Goal: Information Seeking & Learning: Find specific fact

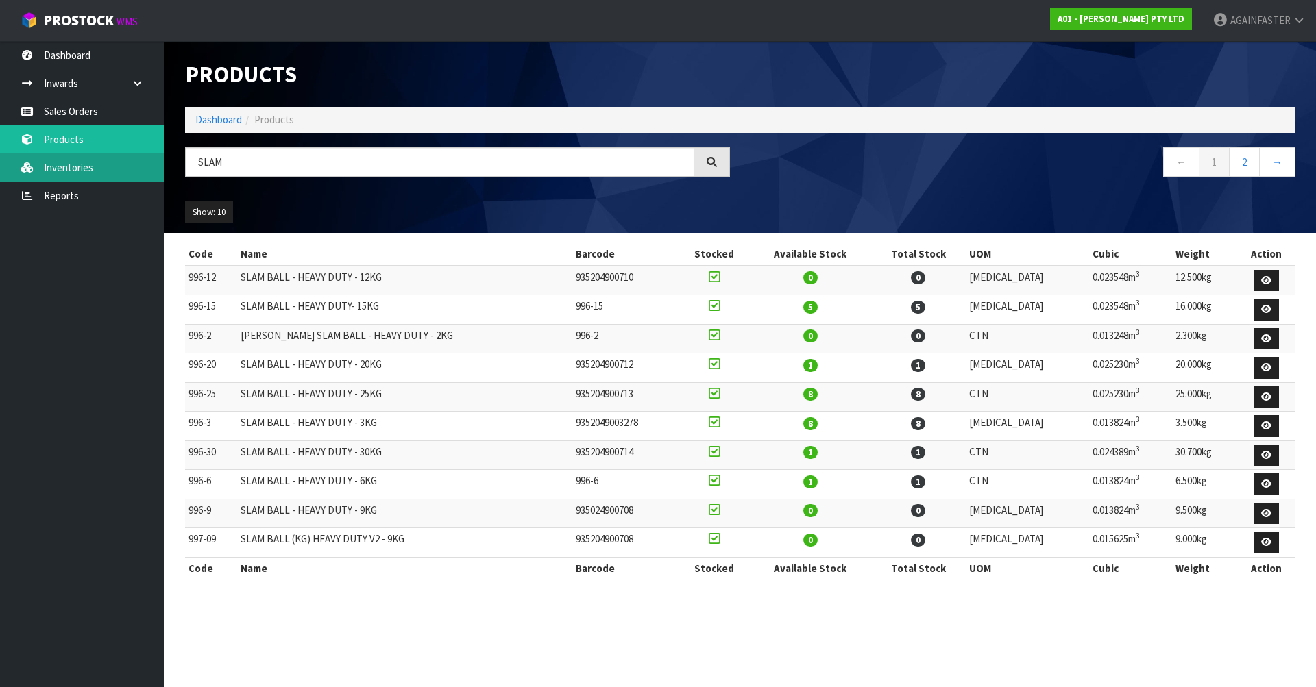
click at [162, 170] on body "Toggle navigation ProStock WMS A01 - [PERSON_NAME] PTY LTD AGAINFASTER Logout D…" at bounding box center [658, 343] width 1316 height 687
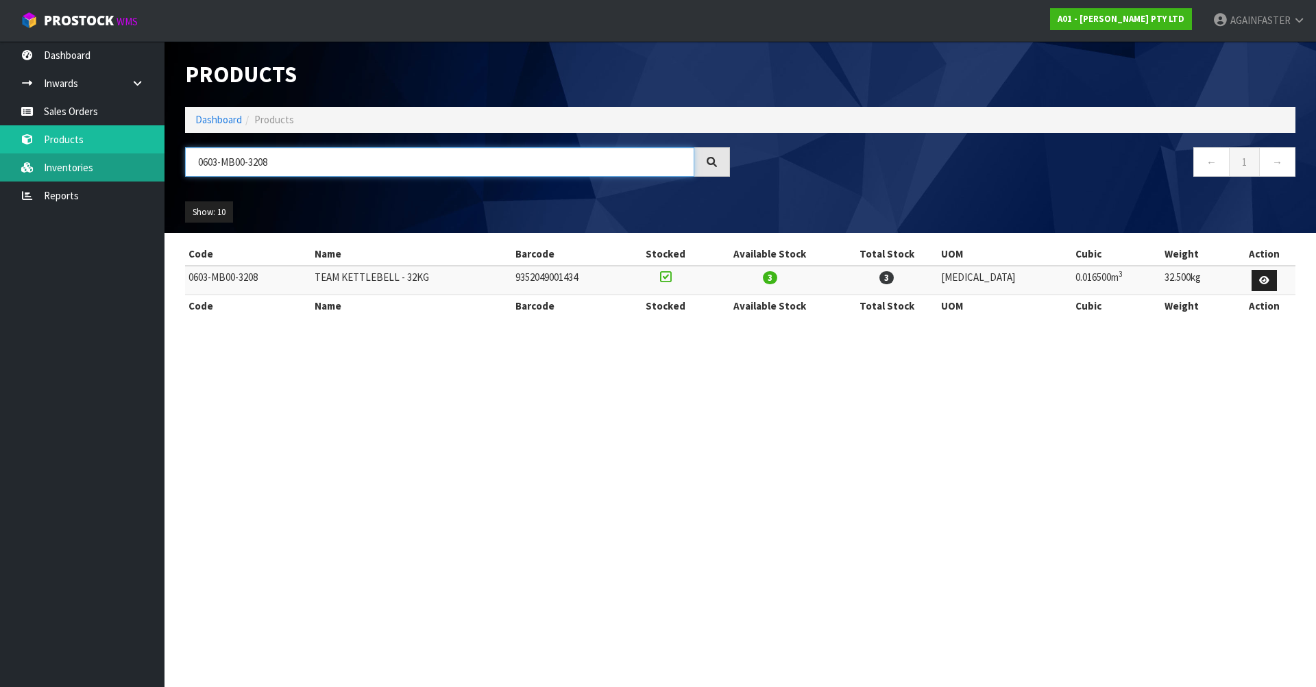
drag, startPoint x: 328, startPoint y: 155, endPoint x: 145, endPoint y: 154, distance: 183.0
click at [145, 154] on body "Toggle navigation ProStock WMS A01 - [PERSON_NAME] PTY LTD AGAINFASTER Logout D…" at bounding box center [658, 343] width 1316 height 687
paste input "AFGB-Q1-RP-00020"
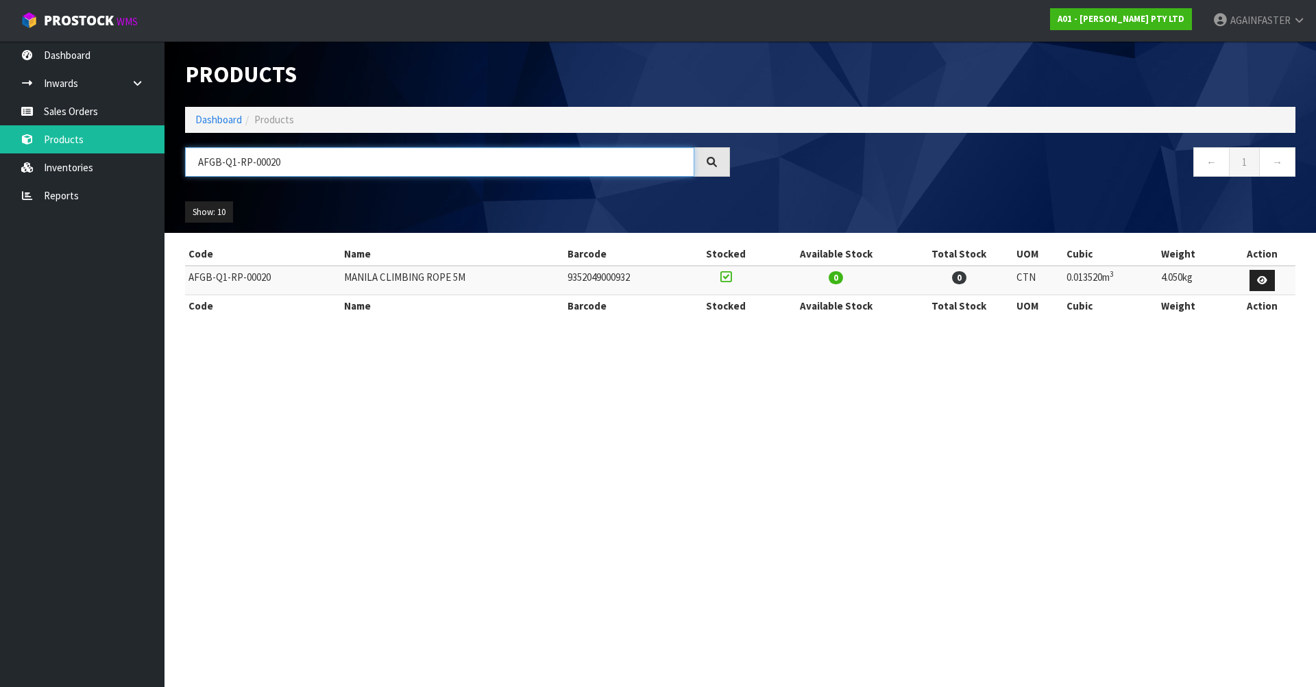
type input "AFGB-Q1-RP-00020"
click at [67, 105] on link "Sales Orders" at bounding box center [82, 111] width 164 height 28
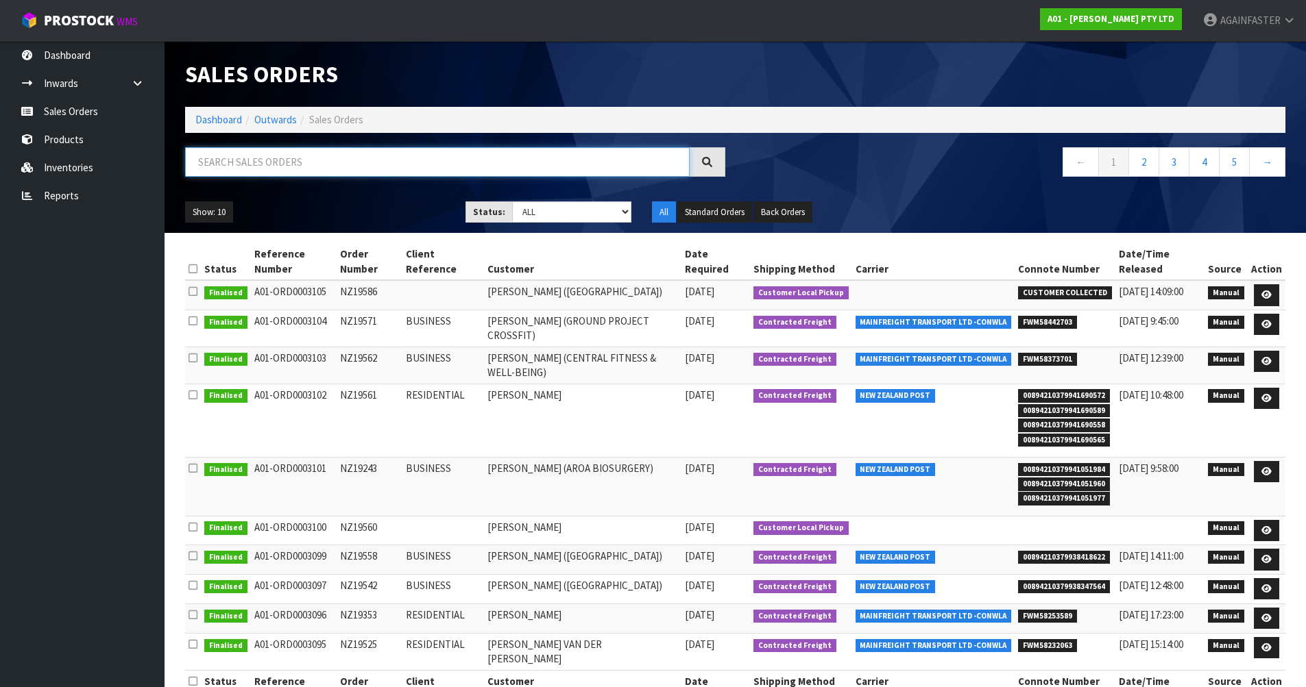
paste input "NZ19501"
click at [267, 168] on input "NZ19501" at bounding box center [437, 161] width 504 height 29
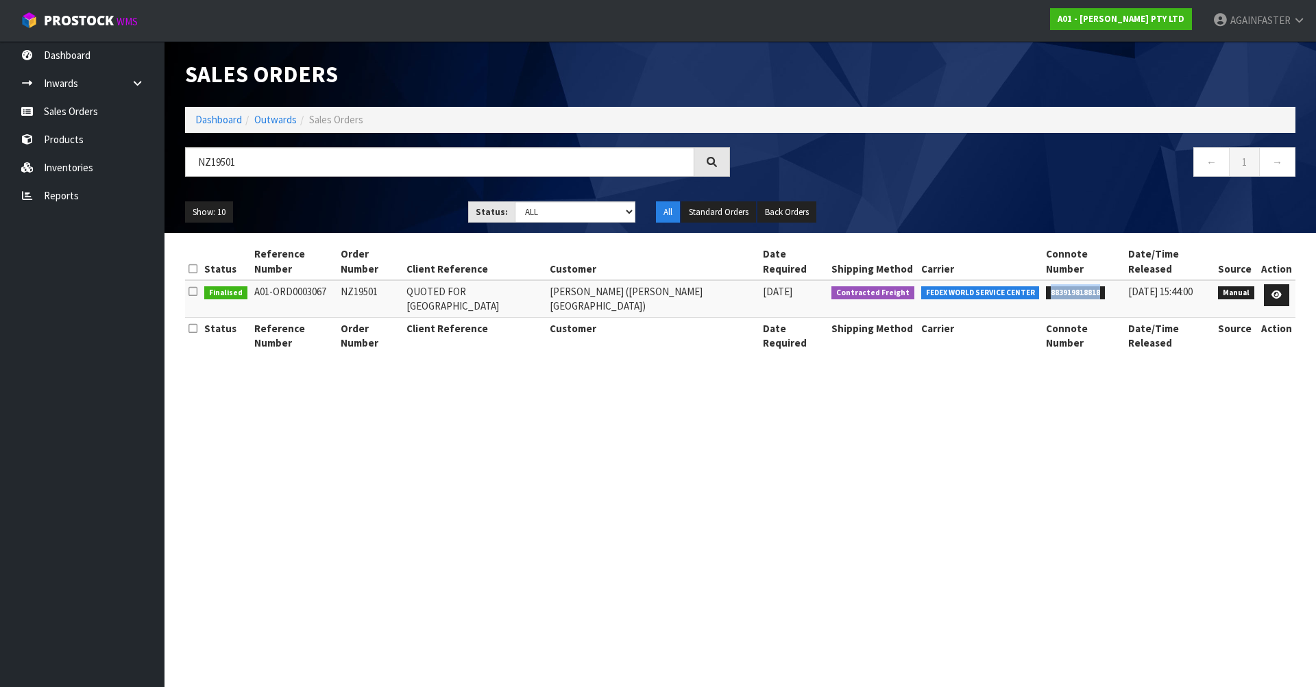
drag, startPoint x: 1085, startPoint y: 282, endPoint x: 1020, endPoint y: 272, distance: 65.9
click at [1020, 280] on tr "Finalised A01-ORD0003067 NZ19501 QUOTED FOR AUSTRALIA [PERSON_NAME] ([PERSON_NA…" at bounding box center [740, 298] width 1110 height 37
copy tr "883919818818"
drag, startPoint x: 902, startPoint y: 276, endPoint x: 1012, endPoint y: 280, distance: 110.4
click at [1012, 286] on span "FEDEX WORLD SERVICE CENTER" at bounding box center [980, 293] width 119 height 14
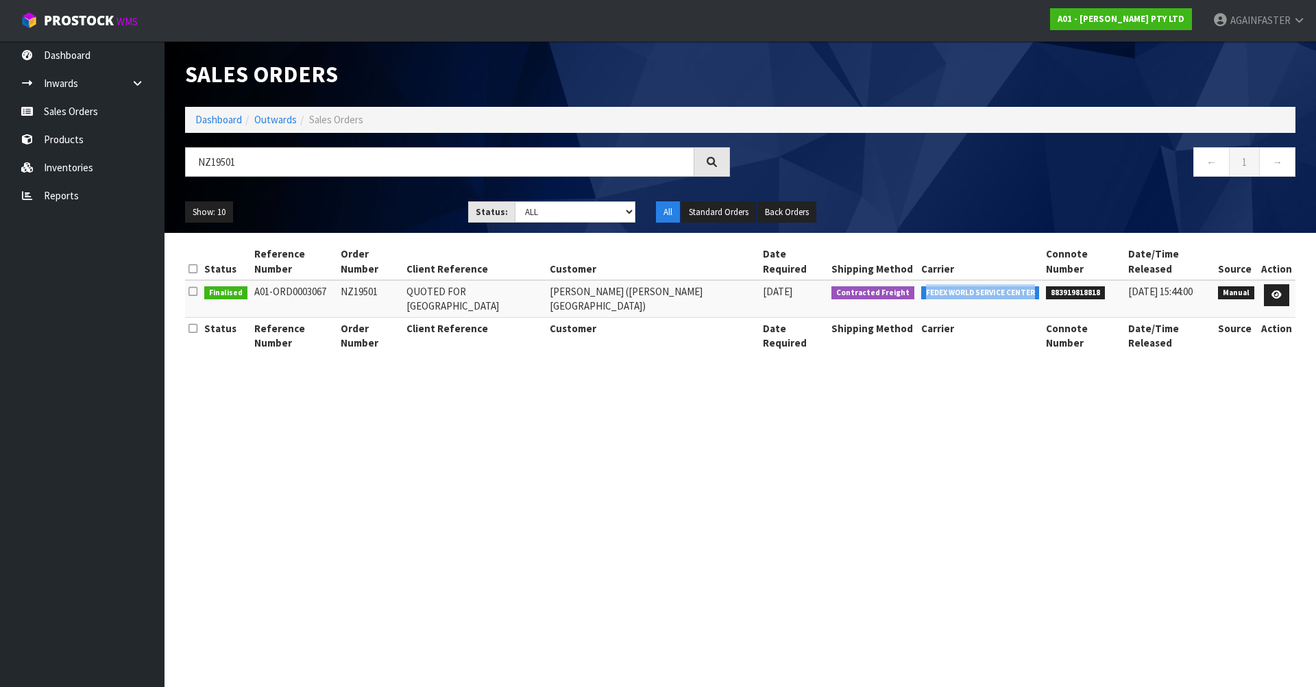
copy span "FEDEX WORLD SERVICE CENTER"
click at [1071, 286] on span "883919818818" at bounding box center [1075, 293] width 59 height 14
copy span "883919818818"
drag, startPoint x: 263, startPoint y: 156, endPoint x: 177, endPoint y: 154, distance: 85.7
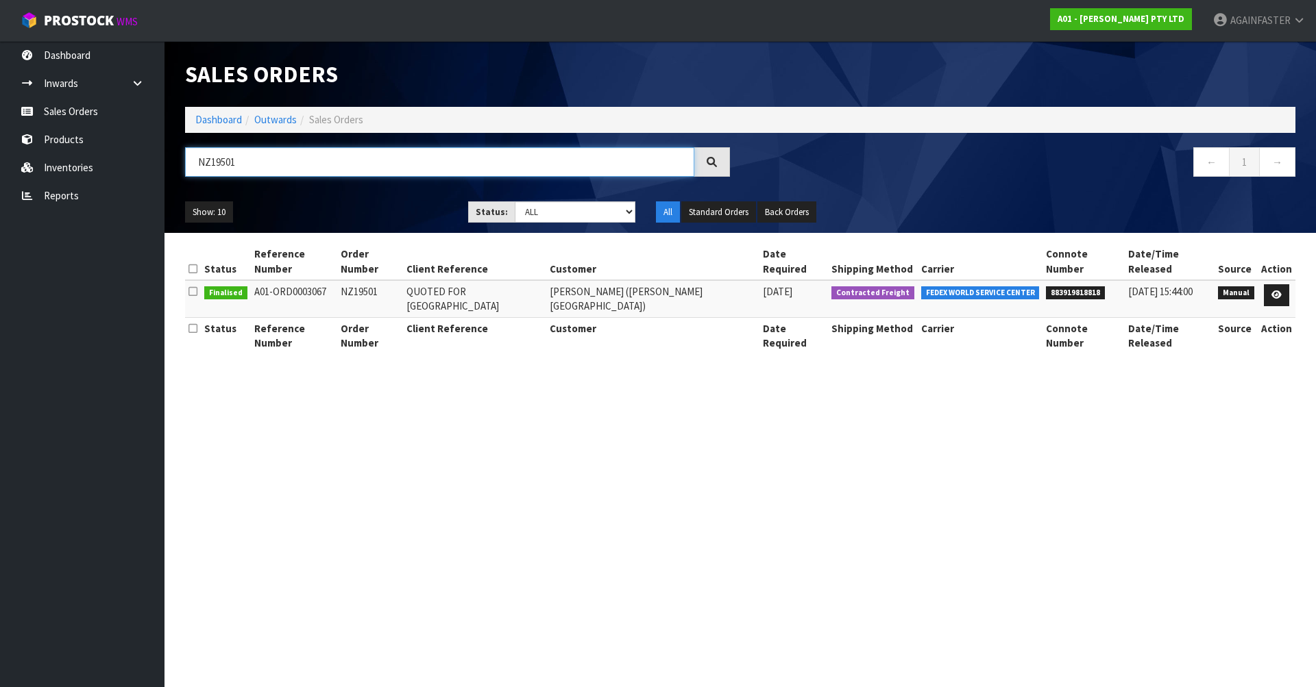
click at [177, 154] on div "NZ19501" at bounding box center [457, 167] width 565 height 40
paste input "NZ19428"
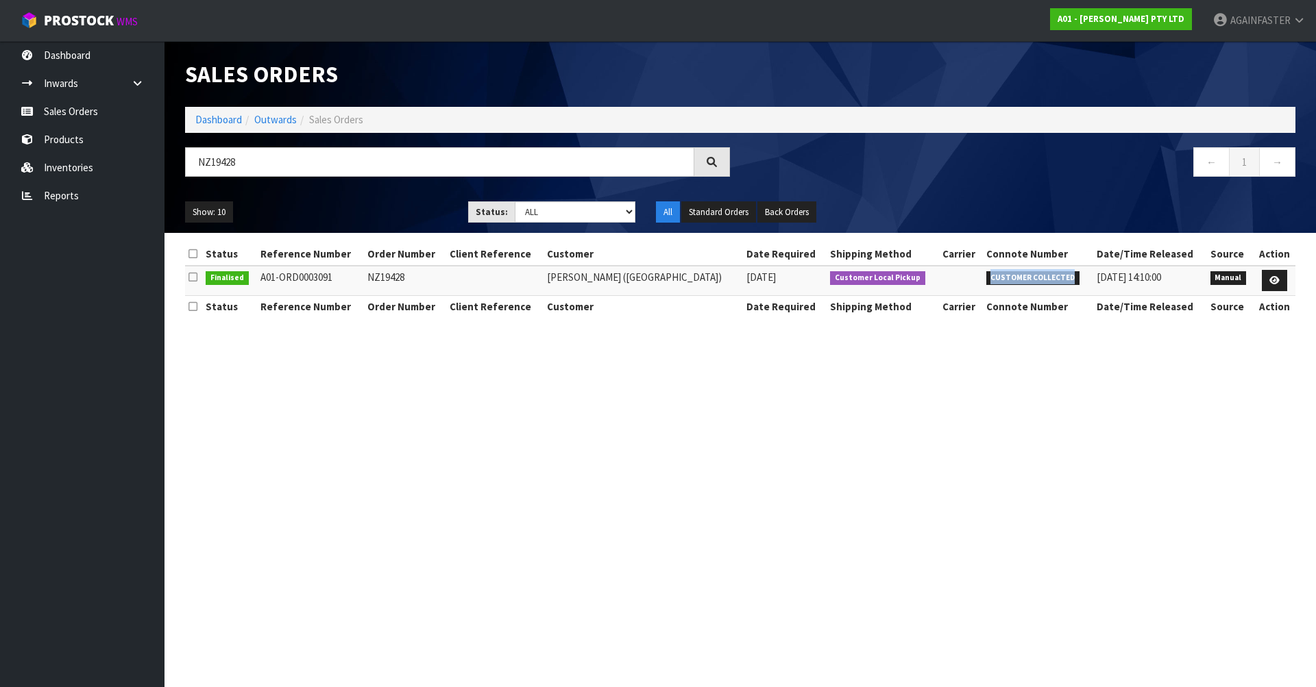
drag, startPoint x: 1058, startPoint y: 282, endPoint x: 973, endPoint y: 278, distance: 84.4
click at [986, 278] on li "CUSTOMER COLLECTED" at bounding box center [1037, 277] width 103 height 14
copy span "CUSTOMER COLLECTED"
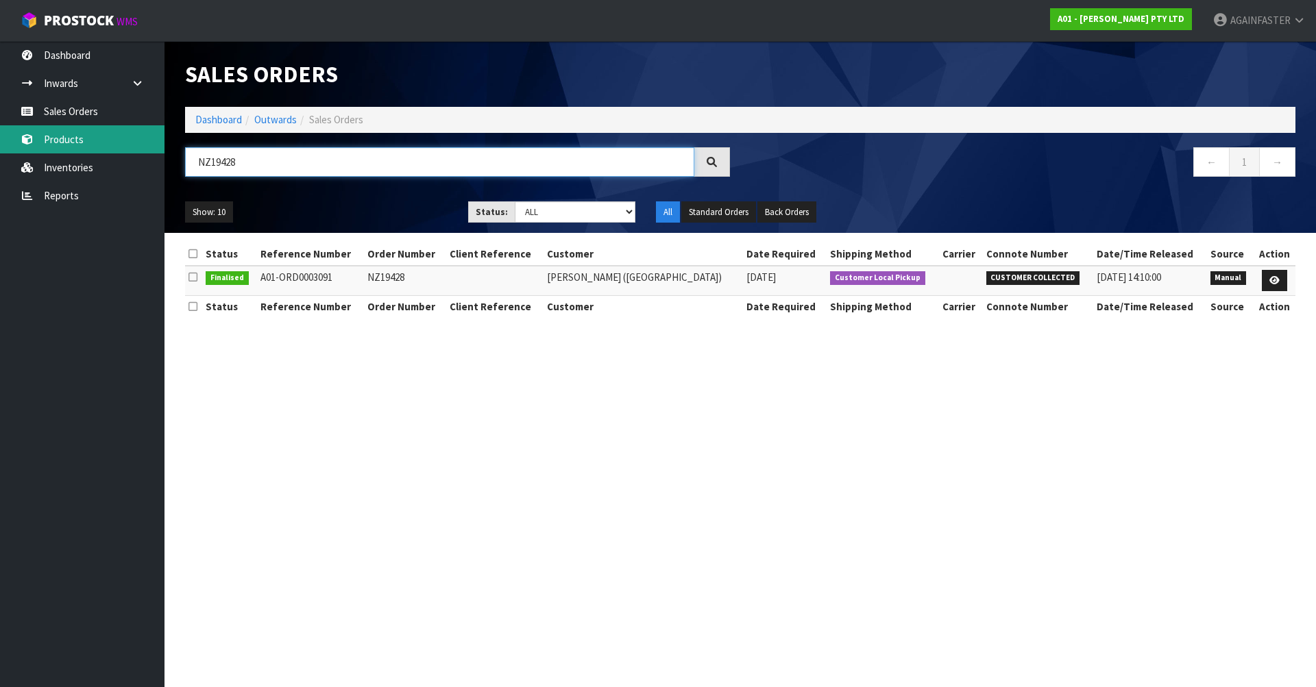
drag, startPoint x: 256, startPoint y: 168, endPoint x: 159, endPoint y: 147, distance: 98.8
click at [159, 147] on body "Toggle navigation ProStock WMS A01 - [PERSON_NAME] PTY LTD AGAINFASTER Logout D…" at bounding box center [658, 343] width 1316 height 687
paste input "NZ19202"
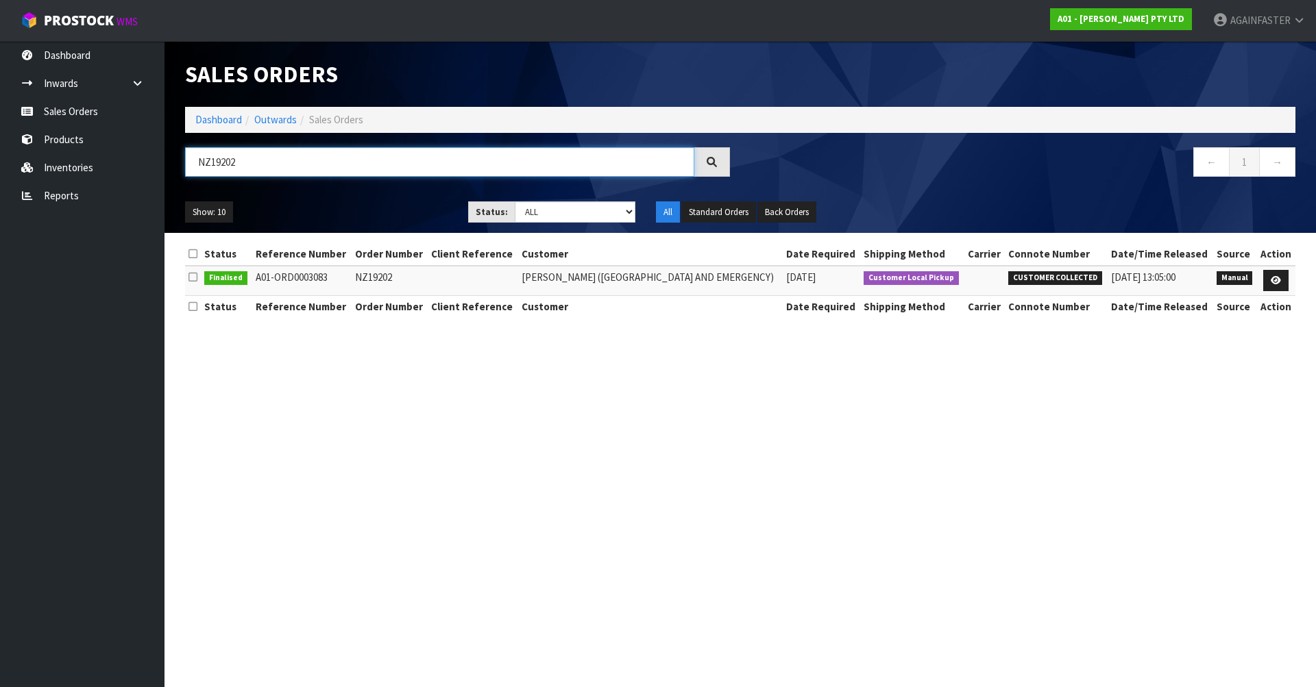
type input "NZ19202"
drag, startPoint x: 276, startPoint y: 155, endPoint x: 137, endPoint y: 152, distance: 139.2
click at [137, 152] on body "Toggle navigation ProStock WMS A01 - [PERSON_NAME] PTY LTD AGAINFASTER Logout D…" at bounding box center [658, 343] width 1316 height 687
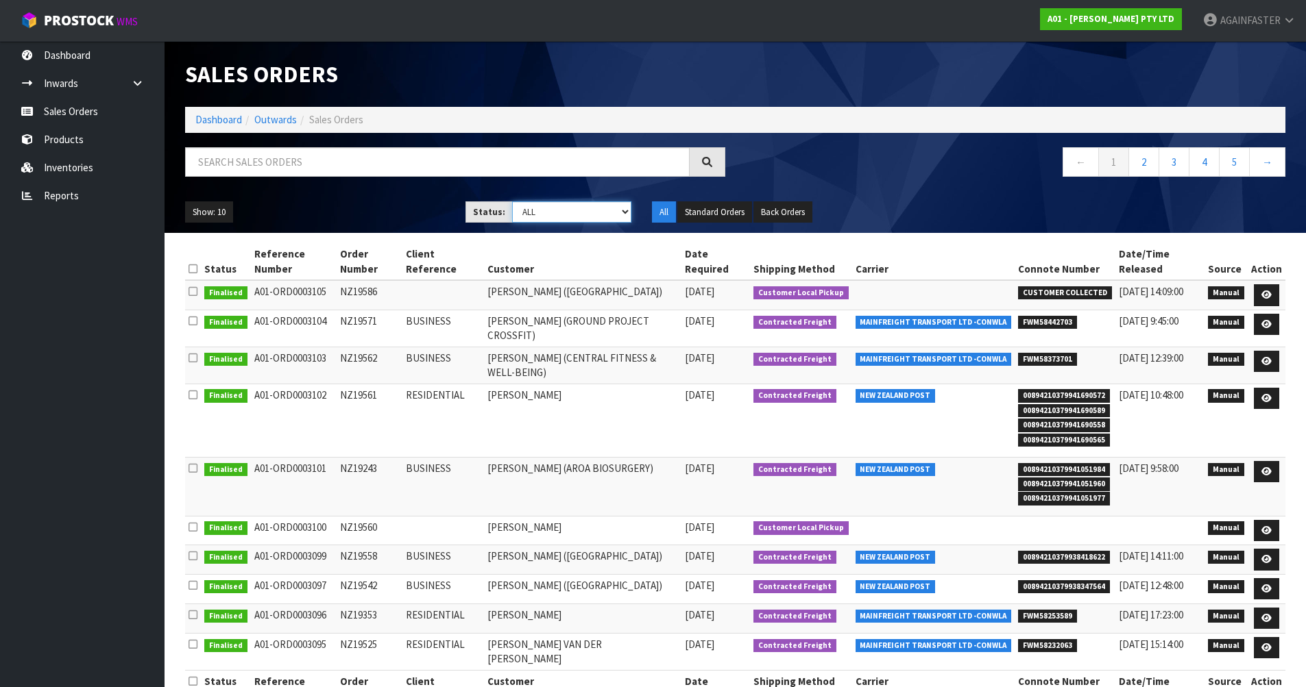
click at [580, 207] on select "Draft Pending Allocated Pending Pick Goods Picked Goods Packed Pending Charges …" at bounding box center [571, 212] width 119 height 21
click at [512, 202] on select "Draft Pending Allocated Pending Pick Goods Picked Goods Packed Pending Charges …" at bounding box center [571, 212] width 119 height 21
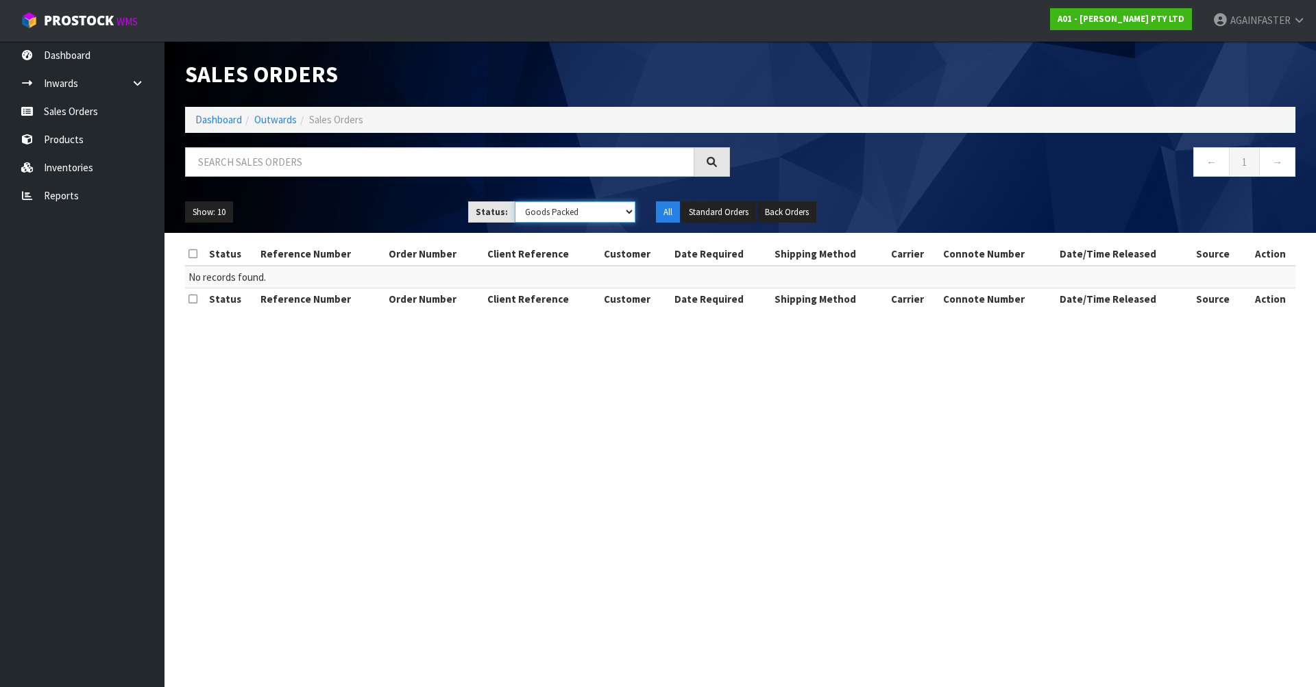
click at [594, 209] on select "Draft Pending Allocated Pending Pick Goods Picked Goods Packed Pending Charges …" at bounding box center [575, 212] width 121 height 21
select select "string:ALL"
click at [515, 202] on select "Draft Pending Allocated Pending Pick Goods Picked Goods Packed Pending Charges …" at bounding box center [575, 212] width 121 height 21
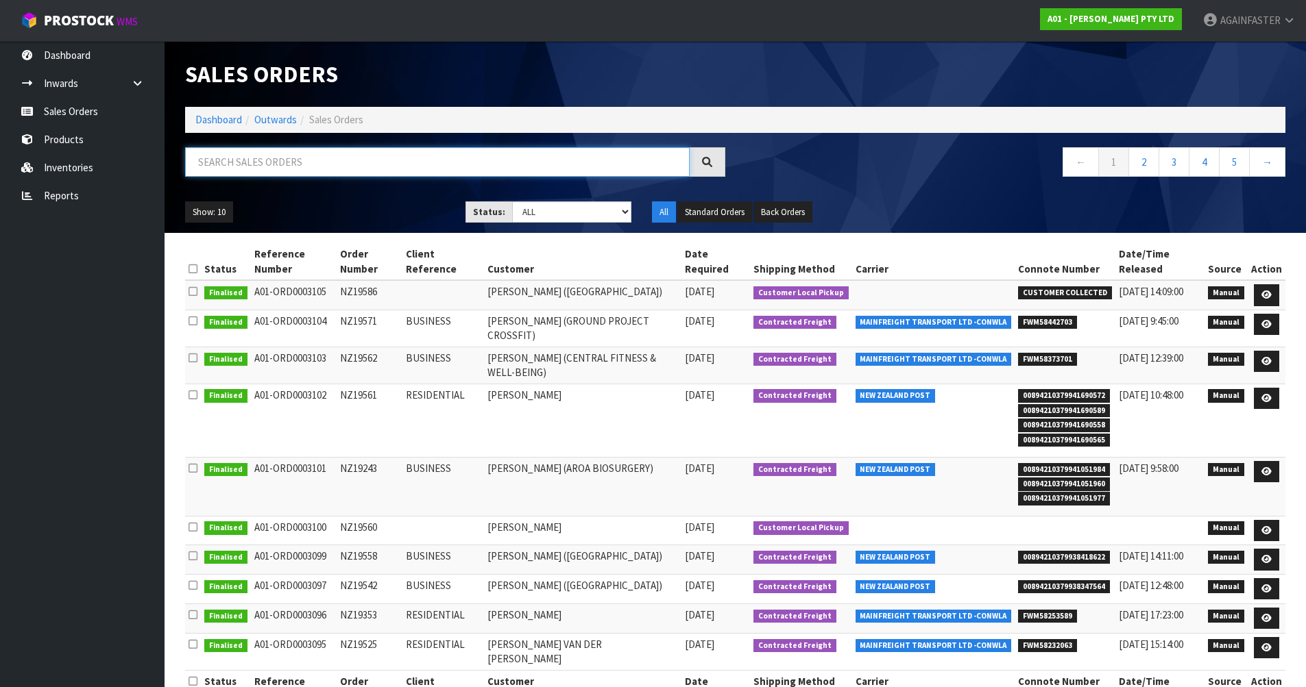
paste input "NZ19587"
click at [316, 171] on input "NZ19587" at bounding box center [437, 161] width 504 height 29
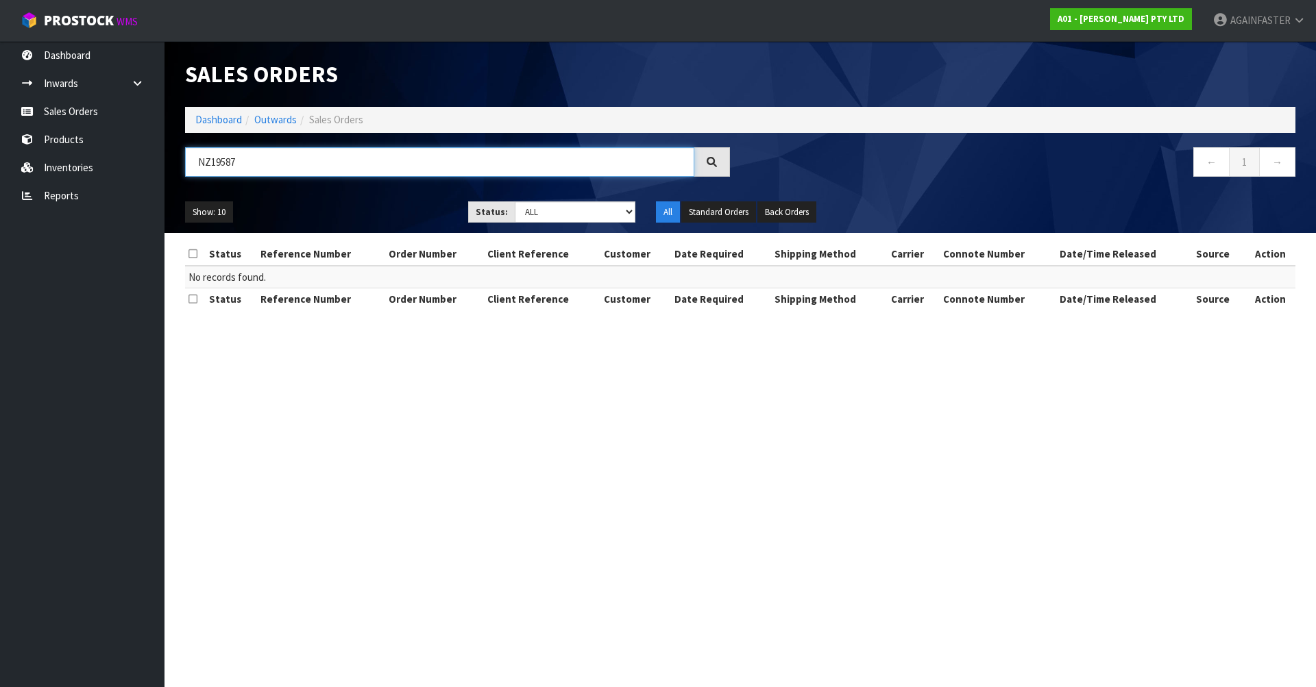
drag, startPoint x: 267, startPoint y: 153, endPoint x: 177, endPoint y: 143, distance: 90.3
click at [177, 143] on div "Sales Orders Dashboard Outwards Sales Orders NZ19587 ← 1 → Show: 10 5 10 25 50 …" at bounding box center [740, 137] width 1131 height 192
paste input "NZ19586"
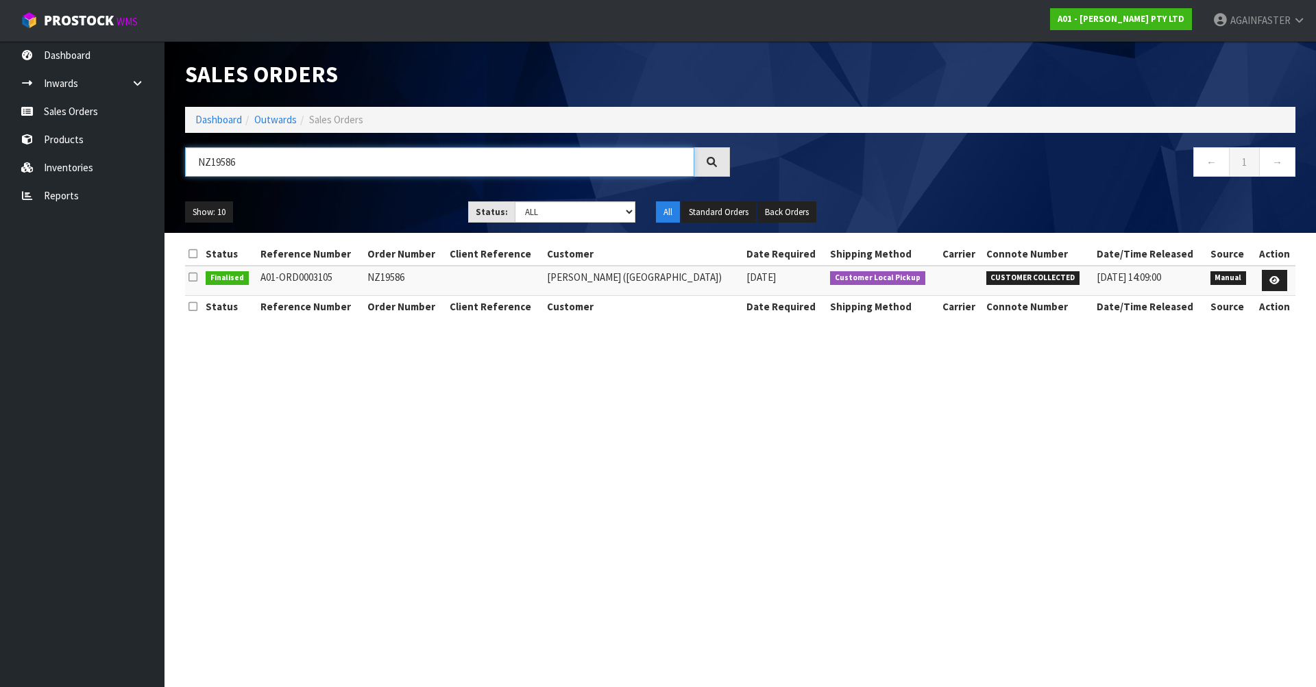
drag, startPoint x: 281, startPoint y: 165, endPoint x: 174, endPoint y: 159, distance: 107.1
click at [174, 159] on header "Sales Orders Dashboard Outwards Sales Orders NZ19586 ← 1 → Show: 10 5 10 25 50 …" at bounding box center [739, 137] width 1151 height 192
paste input "NZ19571"
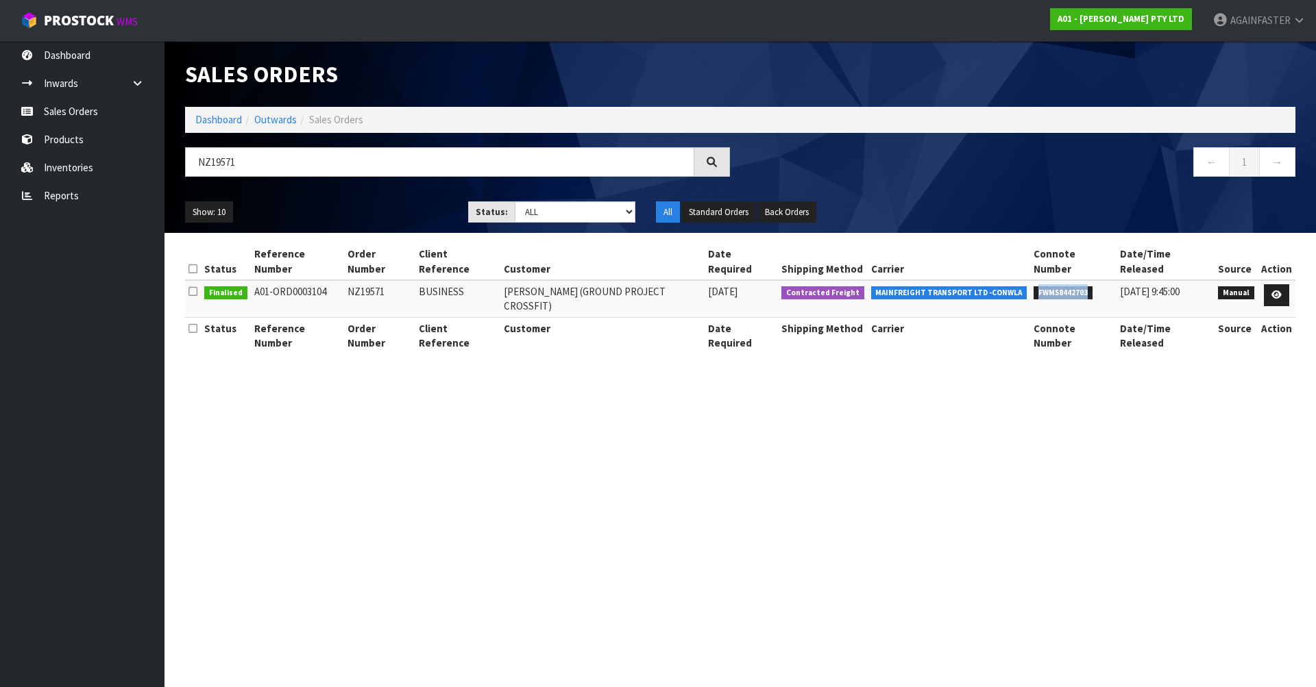
drag, startPoint x: 1084, startPoint y: 284, endPoint x: 1032, endPoint y: 276, distance: 52.7
click at [1034, 286] on span "FWM58442703" at bounding box center [1063, 293] width 59 height 14
copy span "FWM58442703"
click at [109, 99] on link "Sales Orders" at bounding box center [82, 111] width 164 height 28
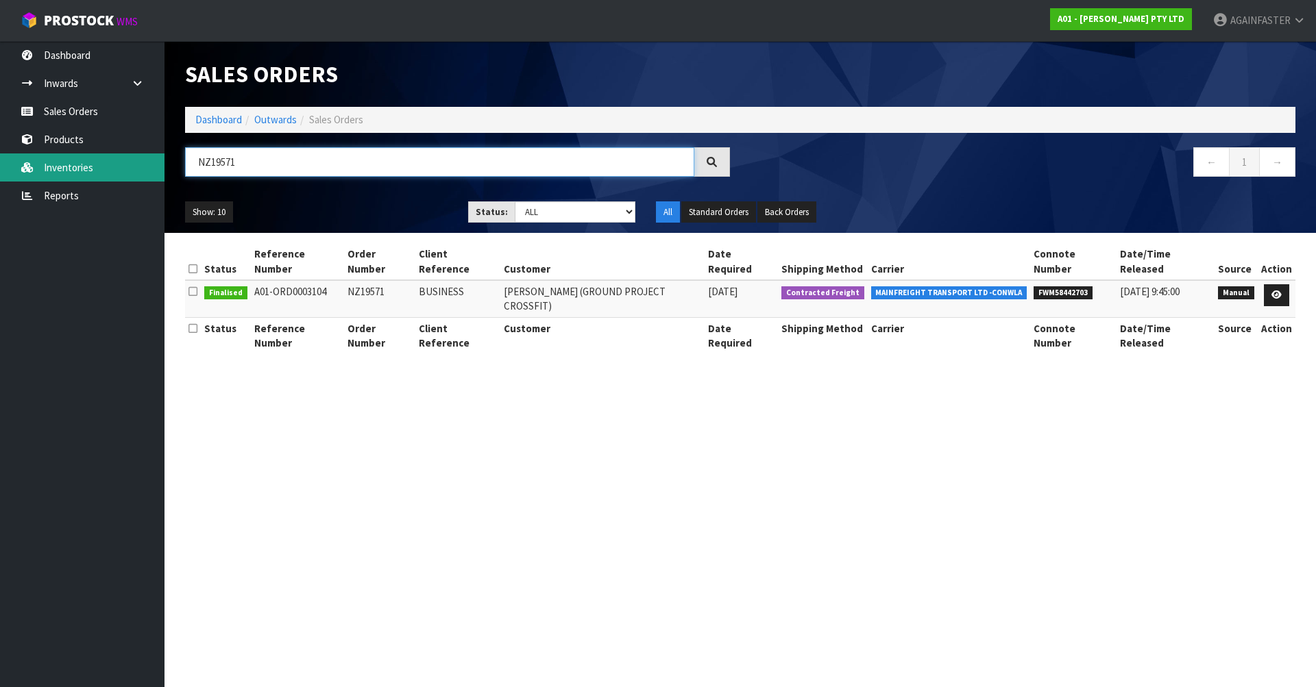
drag, startPoint x: 252, startPoint y: 164, endPoint x: 143, endPoint y: 163, distance: 108.3
click at [143, 163] on body "Toggle navigation ProStock WMS A01 - [PERSON_NAME] PTY LTD AGAINFASTER Logout D…" at bounding box center [658, 343] width 1316 height 687
paste input "5"
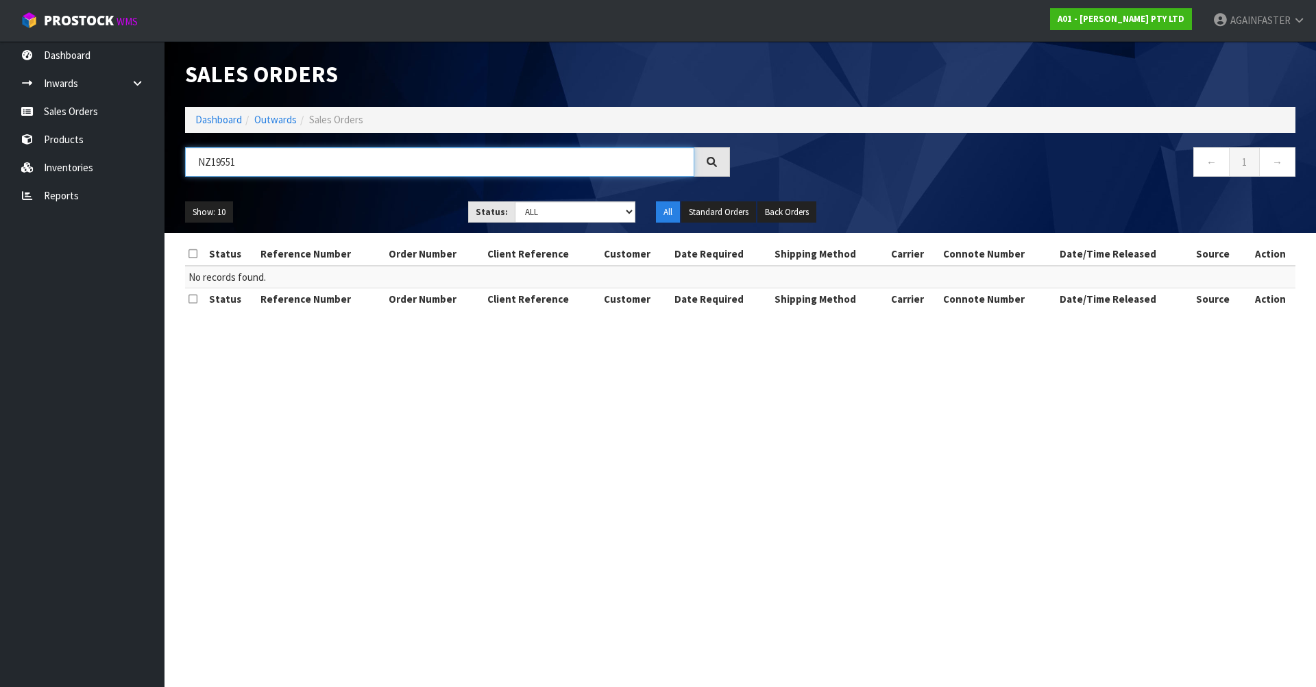
drag, startPoint x: 262, startPoint y: 162, endPoint x: 169, endPoint y: 159, distance: 93.3
click at [169, 159] on header "Sales Orders Dashboard Outwards Sales Orders NZ19551 ← 1 → Show: 10 5 10 25 50 …" at bounding box center [739, 137] width 1151 height 192
paste input "NZ19366"
drag, startPoint x: 258, startPoint y: 171, endPoint x: 174, endPoint y: 164, distance: 83.8
click at [174, 164] on header "Sales Orders Dashboard Outwards Sales Orders NZ19366 ← 1 → Show: 10 5 10 25 50 …" at bounding box center [739, 137] width 1151 height 192
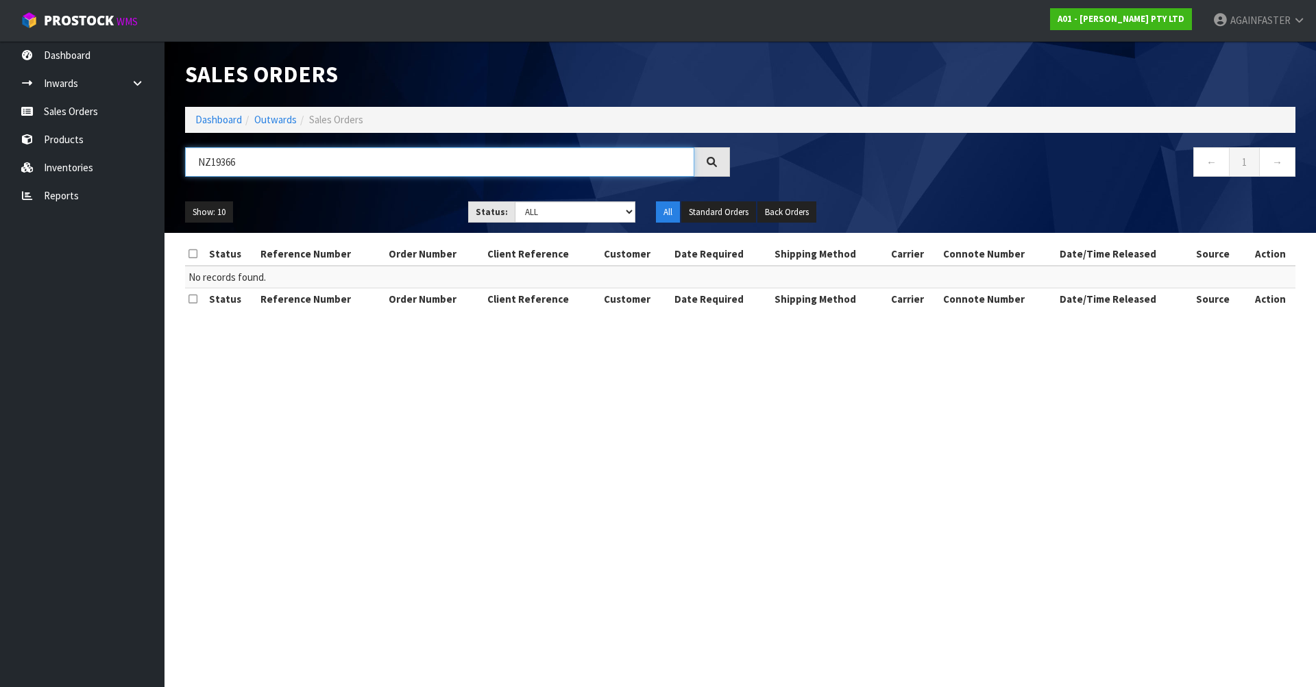
paste input "NZ192"
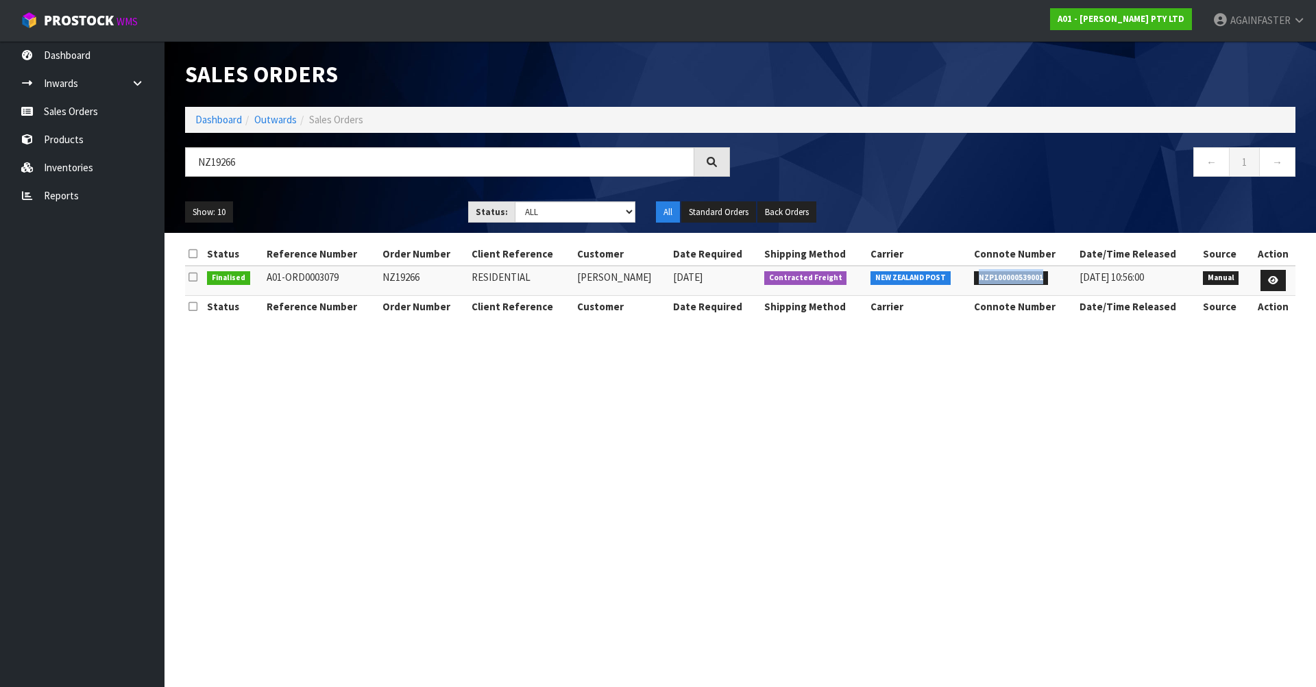
drag, startPoint x: 964, startPoint y: 278, endPoint x: 1041, endPoint y: 275, distance: 76.8
click at [1041, 275] on tr "Finalised A01-ORD0003079 NZ19266 RESIDENTIAL [PERSON_NAME] [DATE] Contracted Fr…" at bounding box center [740, 280] width 1110 height 29
copy tr "NZP100000539001"
drag, startPoint x: 258, startPoint y: 163, endPoint x: 164, endPoint y: 150, distance: 94.1
click at [164, 150] on header "Sales Orders Dashboard Outwards Sales Orders NZ19266 ← 1 → Show: 10 5 10 25 50 …" at bounding box center [739, 137] width 1151 height 192
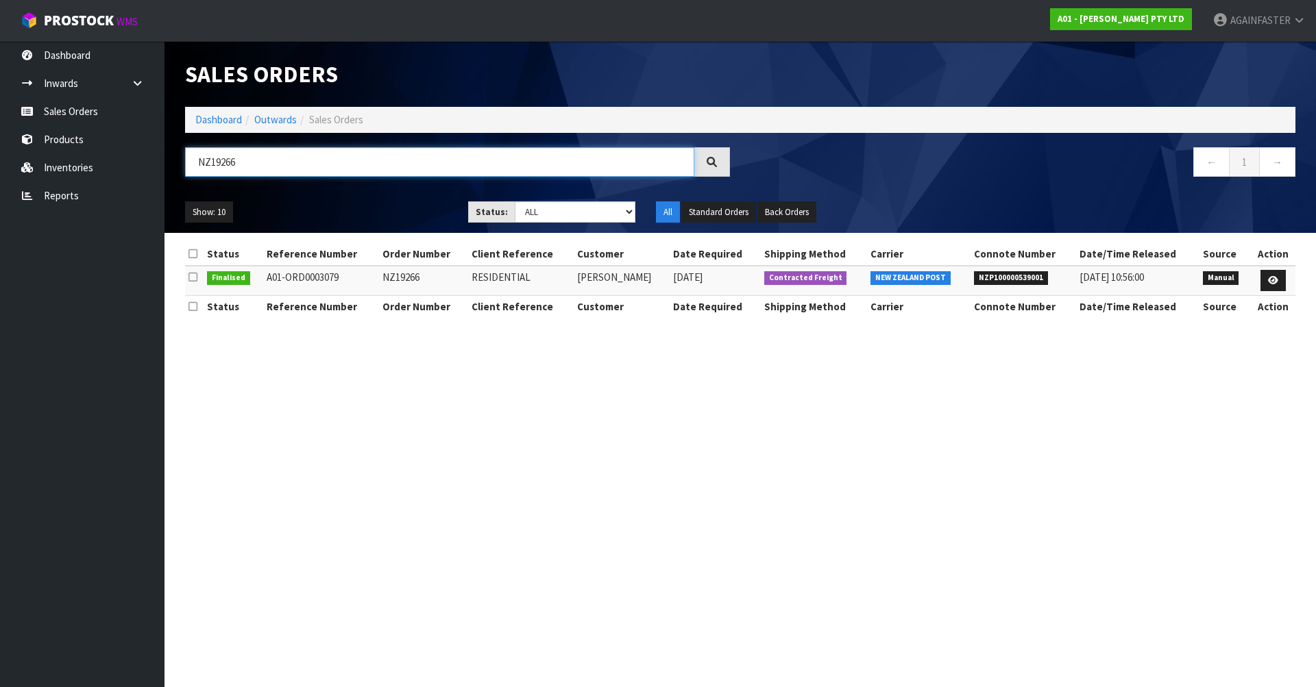
paste input "NZ19201"
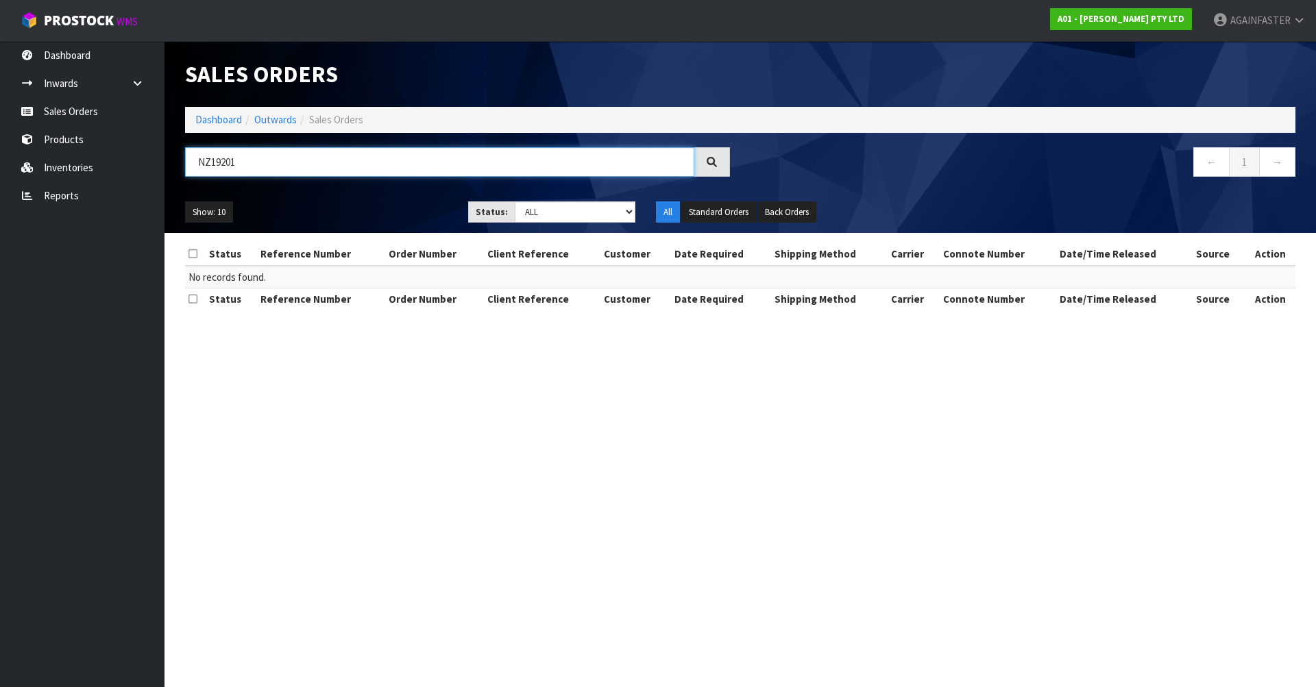
drag, startPoint x: 264, startPoint y: 161, endPoint x: 169, endPoint y: 148, distance: 96.2
click at [169, 148] on header "Sales Orders Dashboard Outwards Sales Orders NZ19201 ← 1 → Show: 10 5 10 25 50 …" at bounding box center [739, 137] width 1151 height 192
paste input "8952"
type input "NZ18952"
click at [103, 147] on link "Products" at bounding box center [82, 139] width 164 height 28
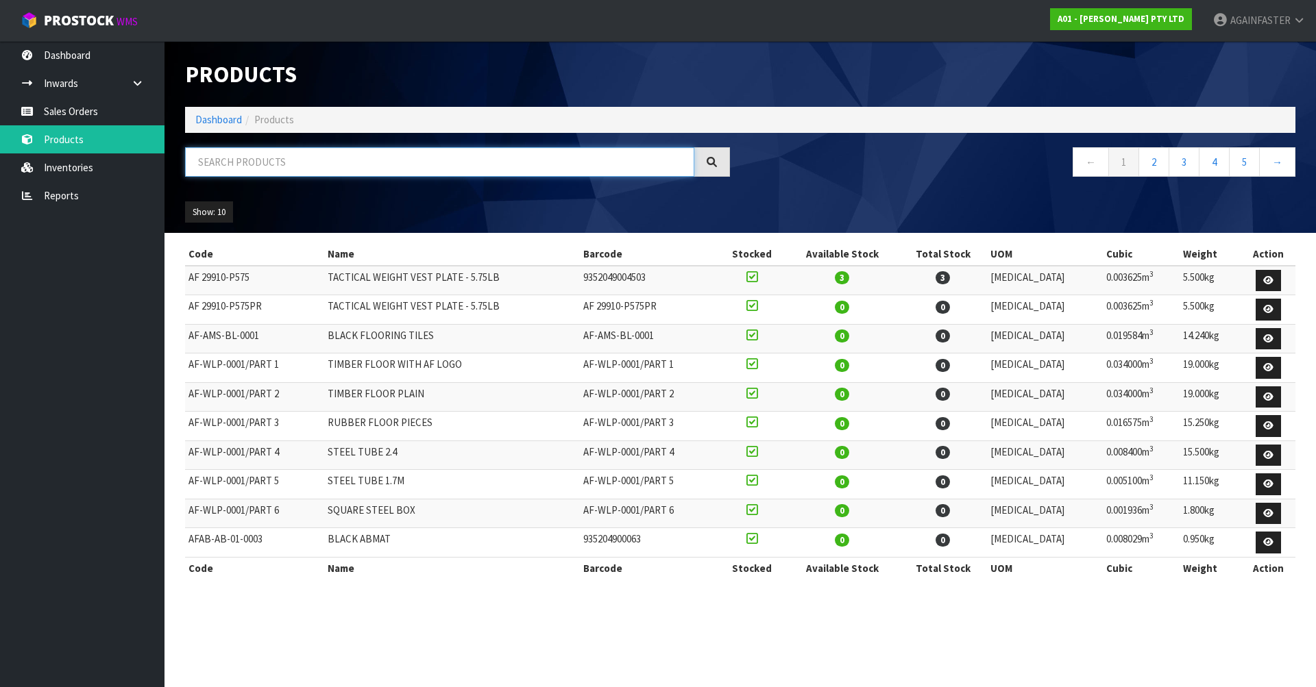
paste input "1102-UREXT-001"
click at [233, 171] on input "1102-UREXT-001" at bounding box center [439, 161] width 509 height 29
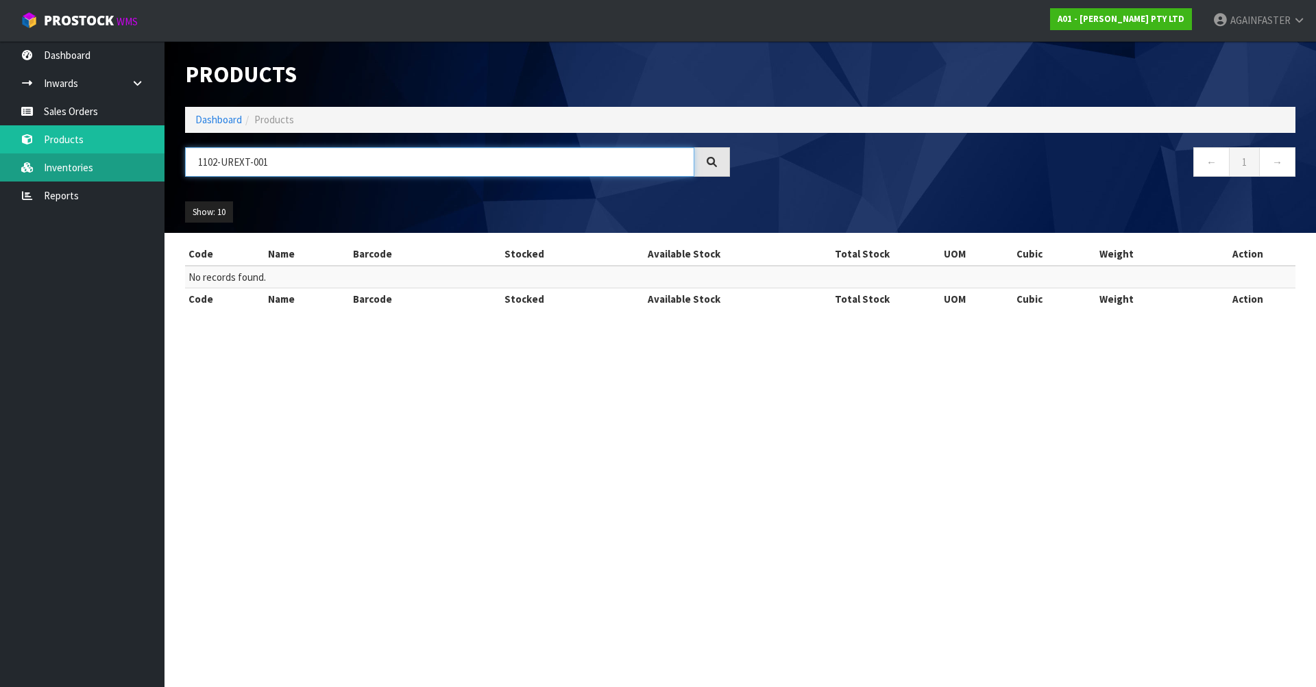
drag, startPoint x: 272, startPoint y: 155, endPoint x: 160, endPoint y: 156, distance: 111.7
click at [160, 156] on body "Toggle navigation ProStock WMS A01 - [PERSON_NAME] PTY LTD AGAINFASTER Logout D…" at bounding box center [658, 343] width 1316 height 687
paste input "text"
drag, startPoint x: 302, startPoint y: 151, endPoint x: 140, endPoint y: 154, distance: 161.8
click at [140, 154] on body "Toggle navigation ProStock WMS A01 - [PERSON_NAME] PTY LTD AGAINFASTER Logout D…" at bounding box center [658, 343] width 1316 height 687
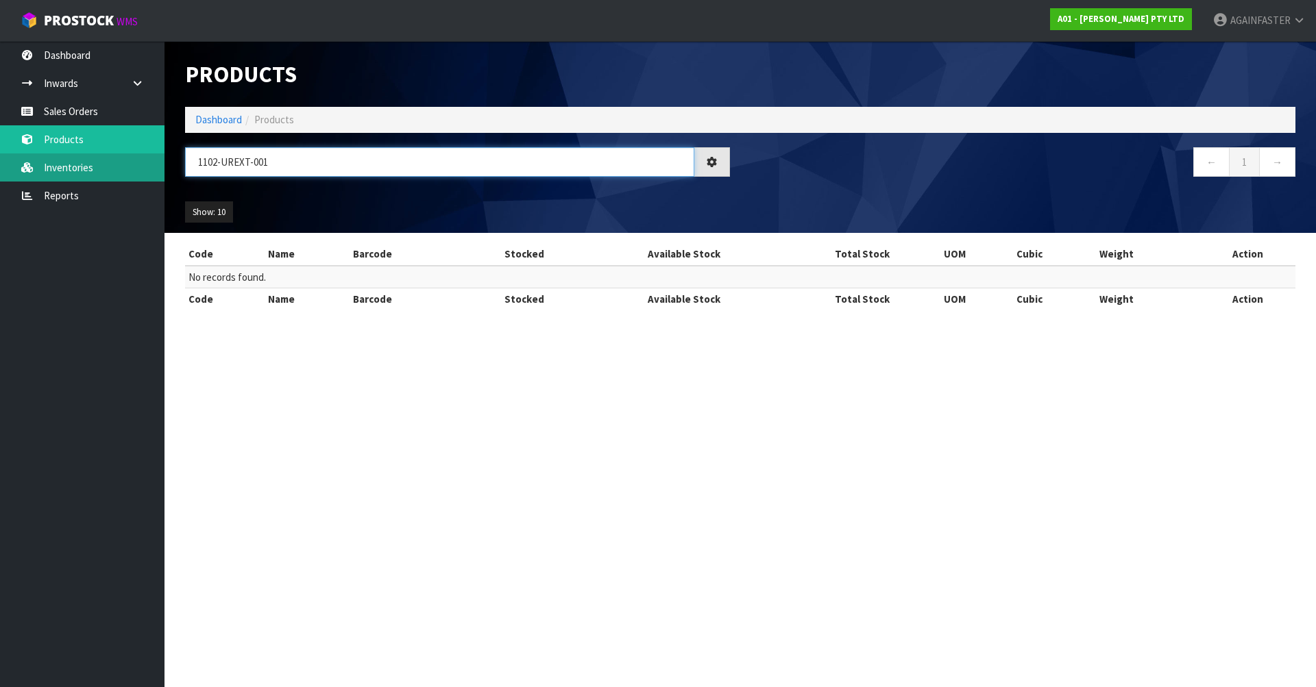
paste input "Camo Rubber Bumper Plate V2 20kg (Pair)"
drag, startPoint x: 367, startPoint y: 160, endPoint x: 560, endPoint y: 127, distance: 195.4
click at [560, 127] on div "Products Import Products Drop file here to import csv template Dashboard Produc…" at bounding box center [740, 137] width 1131 height 192
drag, startPoint x: 223, startPoint y: 166, endPoint x: 748, endPoint y: 162, distance: 525.0
click at [748, 162] on div "CAMO RUBBER BUMPER PLATE V2 20KG ← 1 →" at bounding box center [740, 169] width 1131 height 44
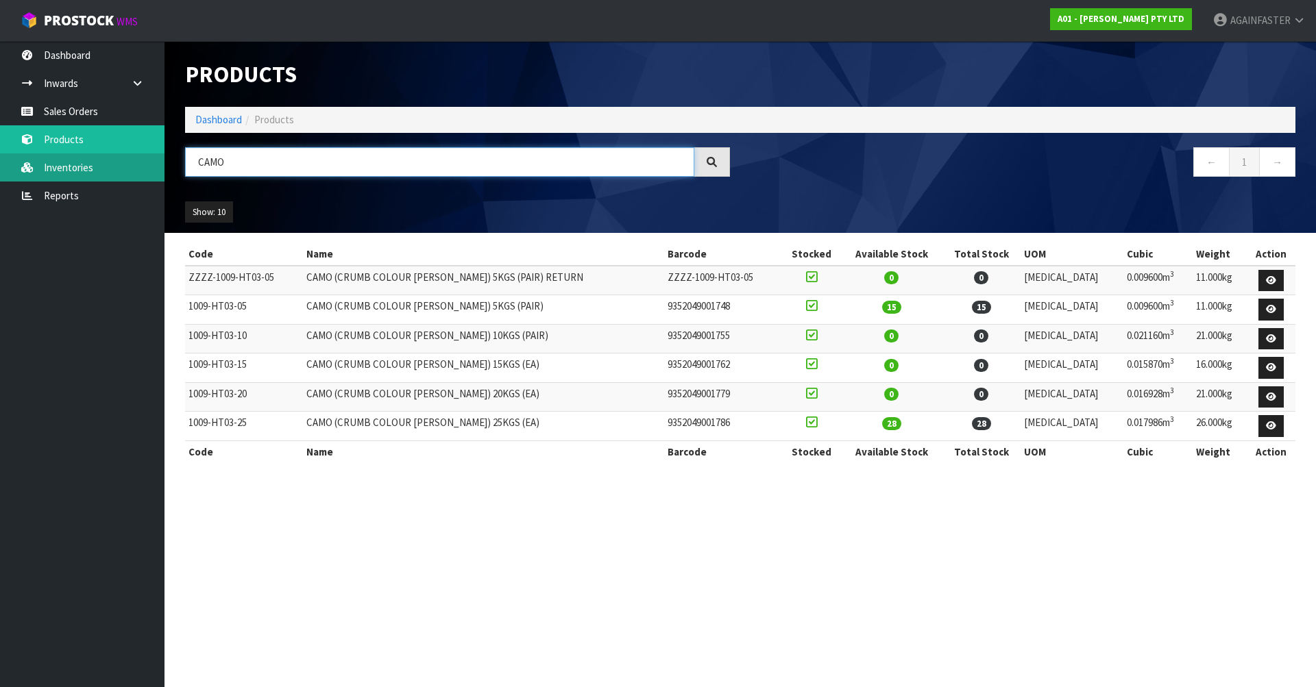
drag, startPoint x: 233, startPoint y: 155, endPoint x: 162, endPoint y: 156, distance: 71.3
click at [162, 156] on body "Toggle navigation ProStock WMS A01 - [PERSON_NAME] PTY LTD AGAINFASTER Logout D…" at bounding box center [658, 343] width 1316 height 687
paste input "0119-WWH0-0100"
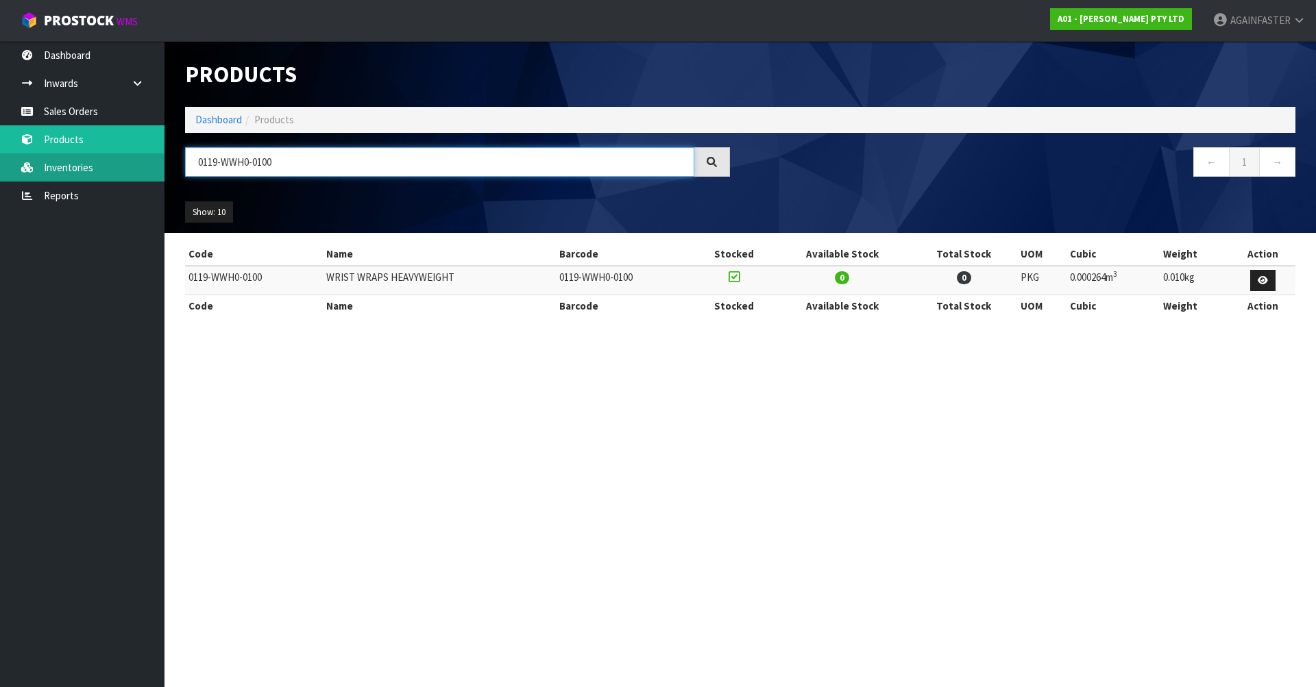
drag, startPoint x: 282, startPoint y: 162, endPoint x: 146, endPoint y: 160, distance: 135.7
click at [146, 160] on body "Toggle navigation ProStock WMS A01 - [PERSON_NAME] PTY LTD AGAINFASTER Logout D…" at bounding box center [658, 343] width 1316 height 687
paste input "1102-WBWA-0002"
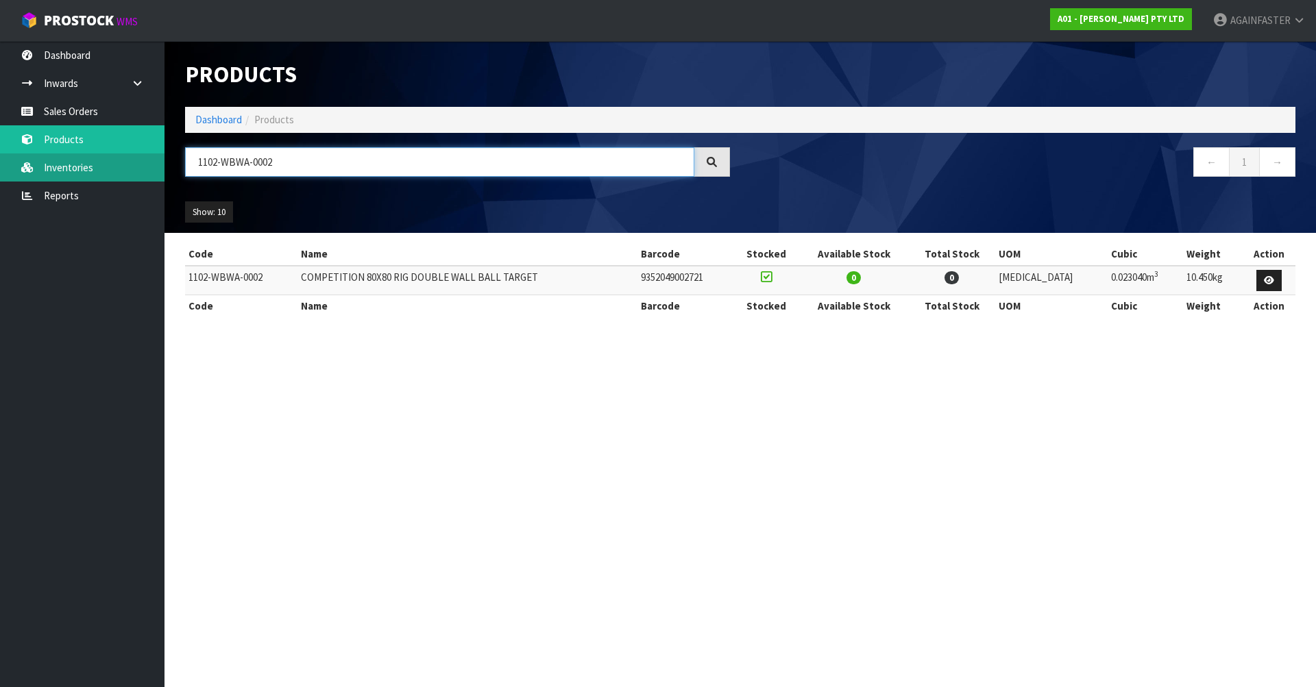
drag, startPoint x: 312, startPoint y: 154, endPoint x: 96, endPoint y: 178, distance: 217.2
click at [96, 178] on body "Toggle navigation ProStock WMS A01 - [PERSON_NAME] PTY LTD AGAINFASTER Logout D…" at bounding box center [658, 343] width 1316 height 687
paste input "0404-BA00-2000"
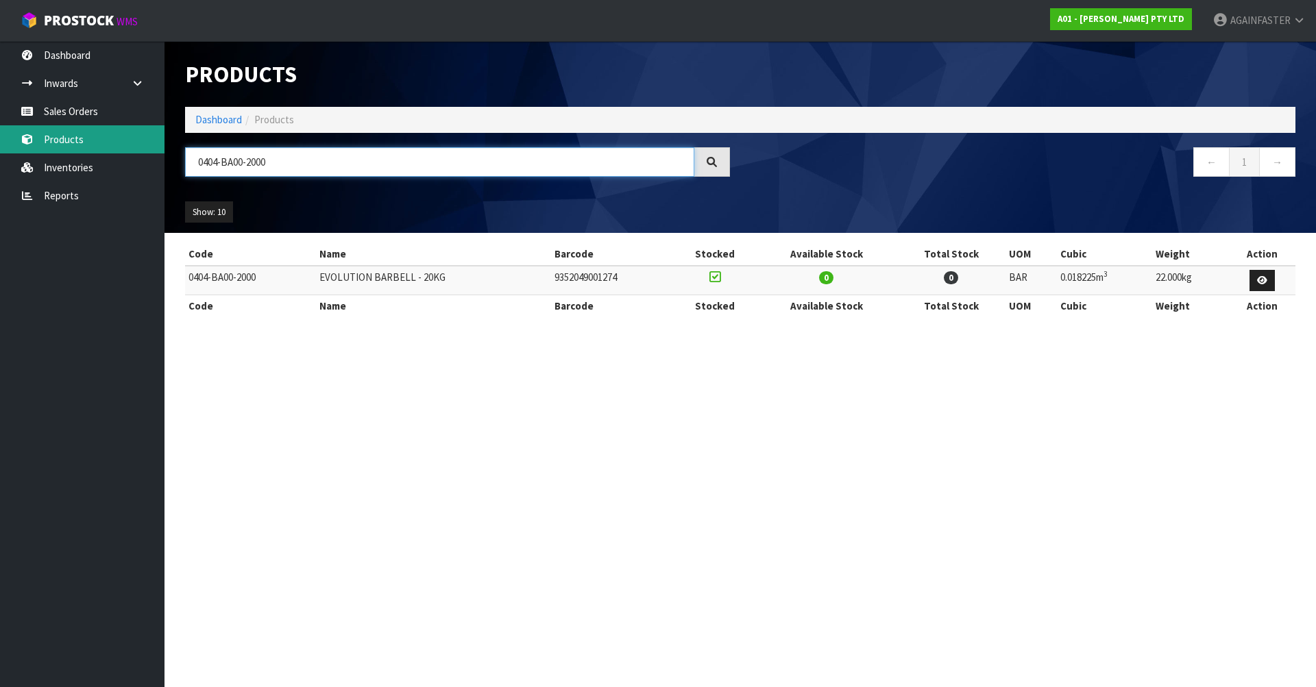
drag, startPoint x: 293, startPoint y: 149, endPoint x: 138, endPoint y: 151, distance: 154.9
click at [138, 151] on body "Toggle navigation ProStock WMS A01 - [PERSON_NAME] PTY LTD AGAINFASTER Logout D…" at bounding box center [658, 343] width 1316 height 687
paste input "Team Barbell"
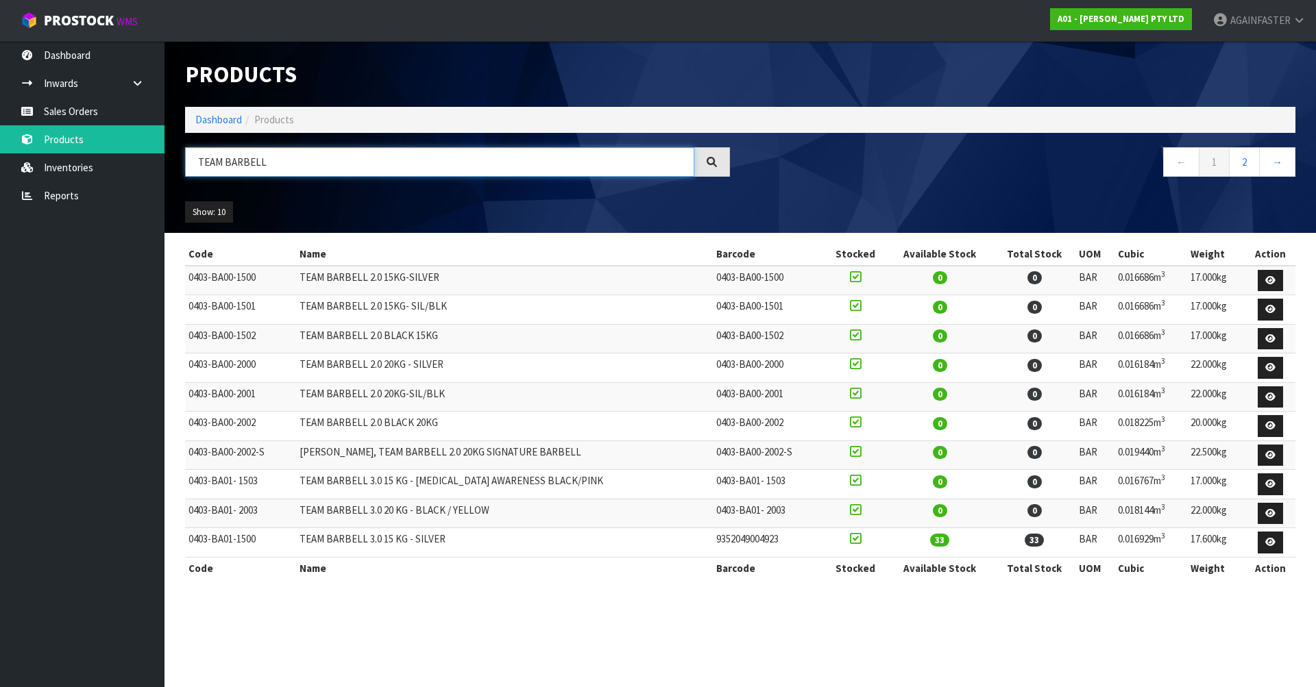
type input "TEAM BARBELL"
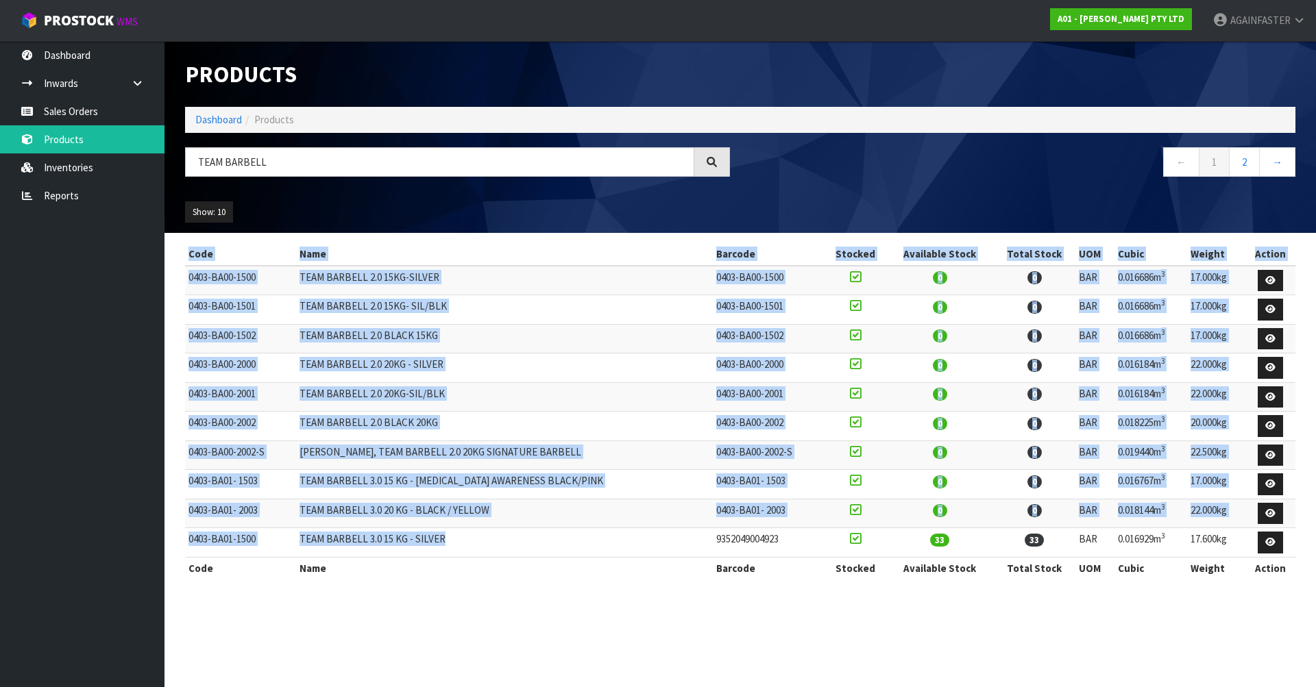
drag, startPoint x: 451, startPoint y: 546, endPoint x: 182, endPoint y: 545, distance: 269.4
click at [182, 545] on div "Code Name Barcode Stocked Available Stock Total Stock UOM Cubic Weight Action 0…" at bounding box center [740, 418] width 1131 height 350
click at [258, 542] on td "0403-BA01-1500" at bounding box center [240, 542] width 111 height 29
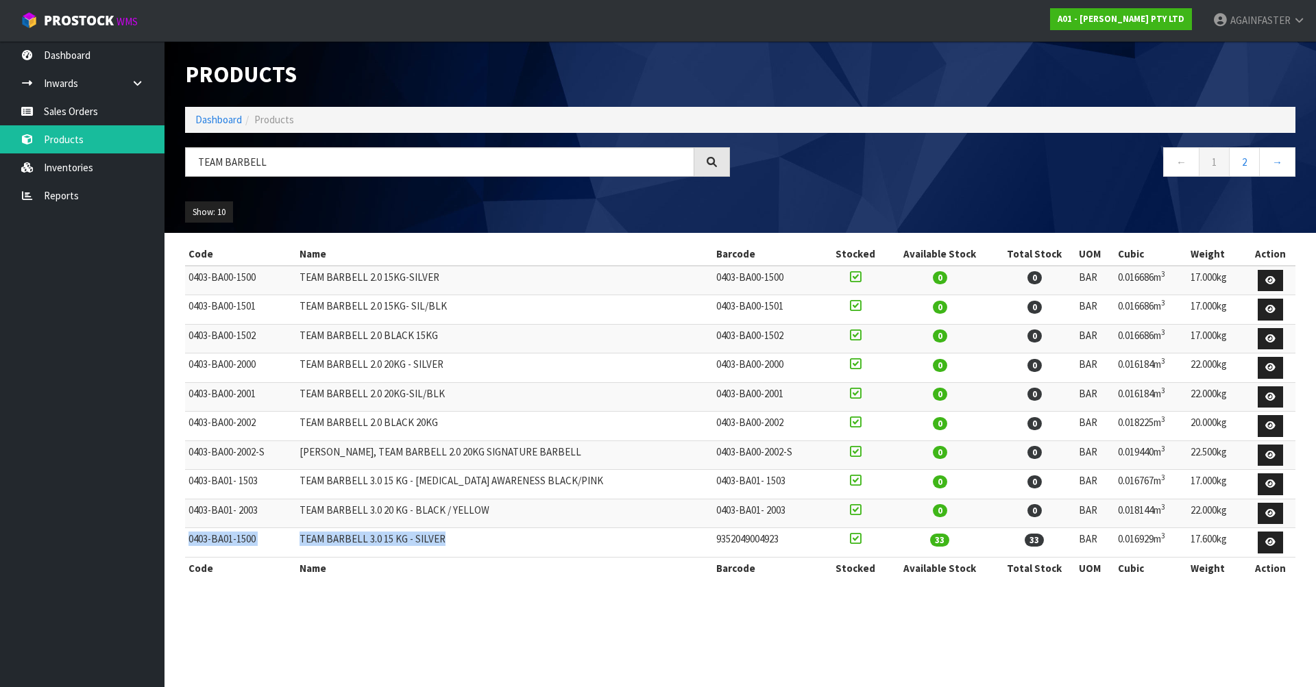
drag, startPoint x: 459, startPoint y: 542, endPoint x: 188, endPoint y: 537, distance: 270.8
click at [188, 537] on tr "0403-BA01-1500 TEAM BARBELL 3.0 15 KG - SILVER 9352049004923 33 33 BAR 0.016929…" at bounding box center [740, 542] width 1110 height 29
copy tr "0403-BA01-1500 TEAM BARBELL 3.0 15 KG - SILVER"
